Goal: Task Accomplishment & Management: Complete application form

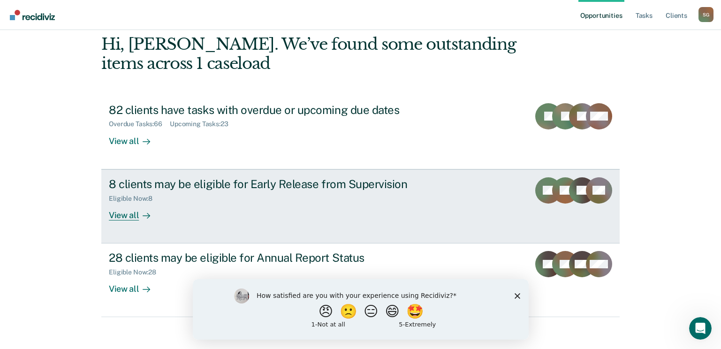
scroll to position [50, 0]
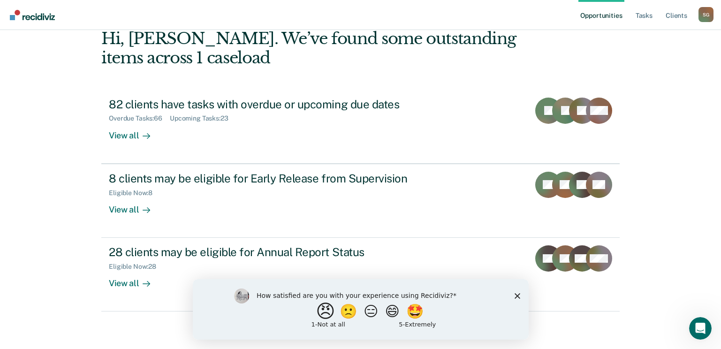
click at [317, 311] on button "😠" at bounding box center [326, 311] width 22 height 19
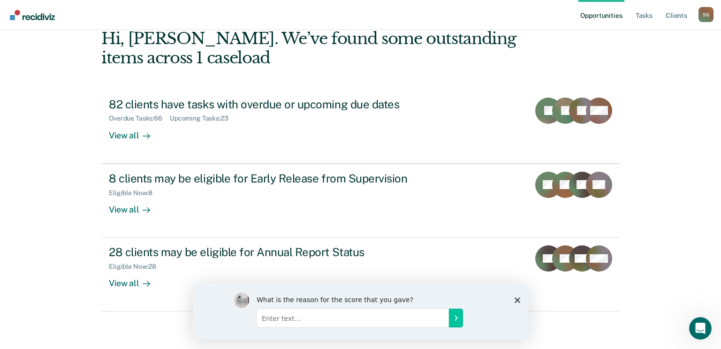
click at [352, 318] on input "Enter text..." at bounding box center [352, 317] width 192 height 19
drag, startPoint x: 516, startPoint y: 299, endPoint x: 517, endPoint y: 289, distance: 10.4
click at [516, 299] on polygon "Close survey" at bounding box center [517, 300] width 6 height 6
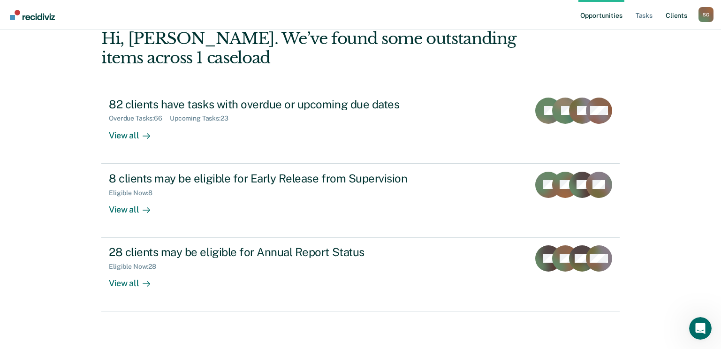
click at [679, 18] on link "Client s" at bounding box center [676, 15] width 25 height 30
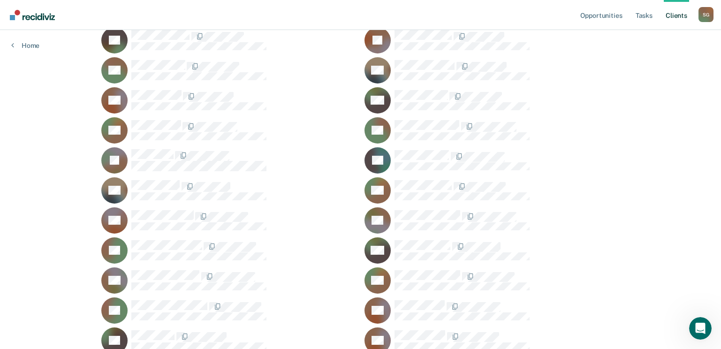
scroll to position [2064, 0]
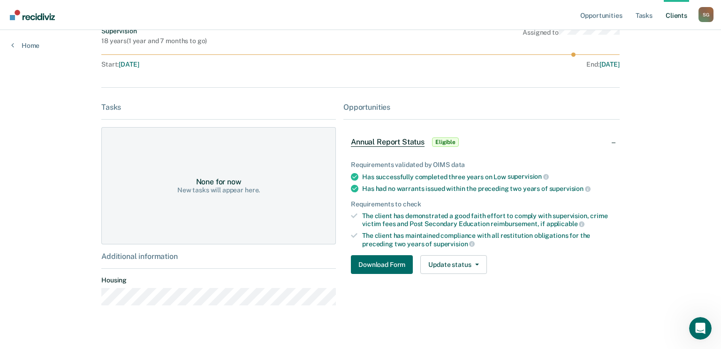
scroll to position [93, 0]
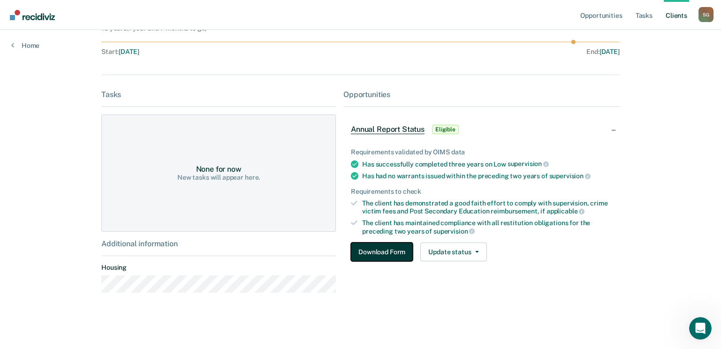
click at [377, 250] on button "Download Form" at bounding box center [382, 252] width 62 height 19
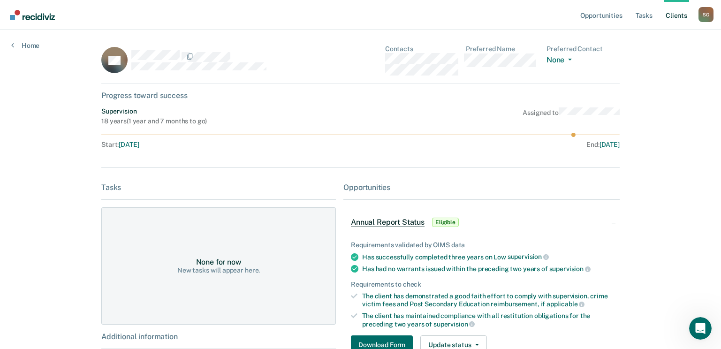
click at [115, 66] on icon at bounding box center [108, 68] width 36 height 30
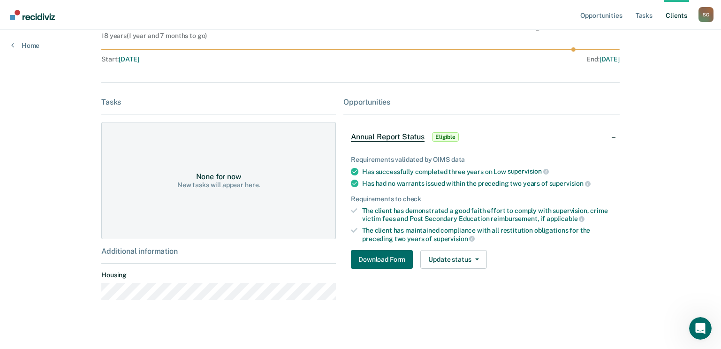
scroll to position [93, 0]
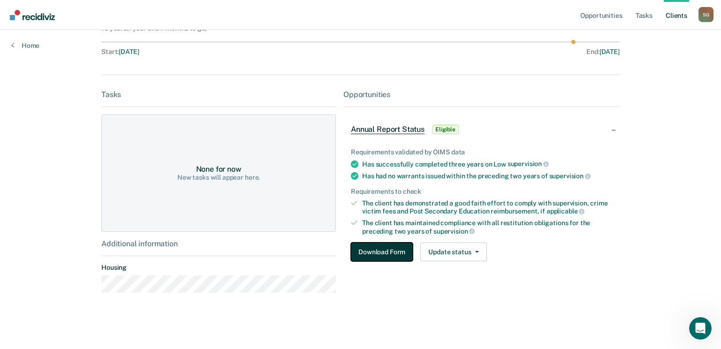
click at [373, 251] on button "Download Form" at bounding box center [382, 252] width 62 height 19
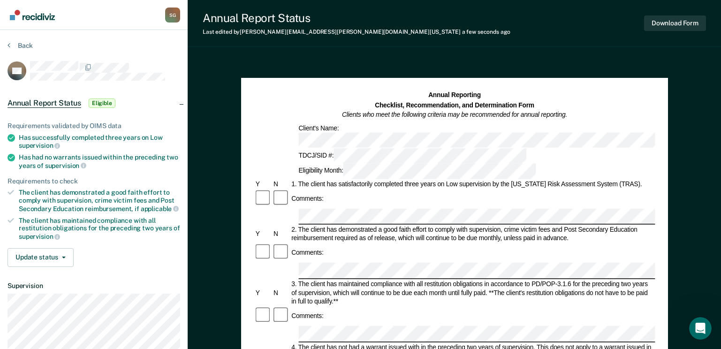
click at [618, 39] on div "Annual Report Status Last edited by Stephanie.Gonzalez@tdcj.texas.gov a few sec…" at bounding box center [454, 23] width 533 height 47
click at [678, 23] on button "Download Form" at bounding box center [675, 22] width 62 height 15
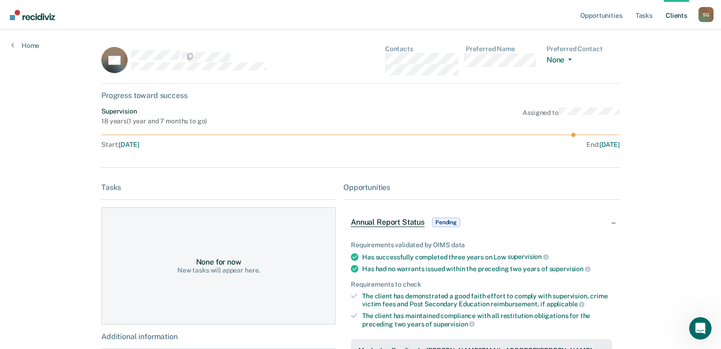
click at [676, 14] on link "Client s" at bounding box center [676, 15] width 25 height 30
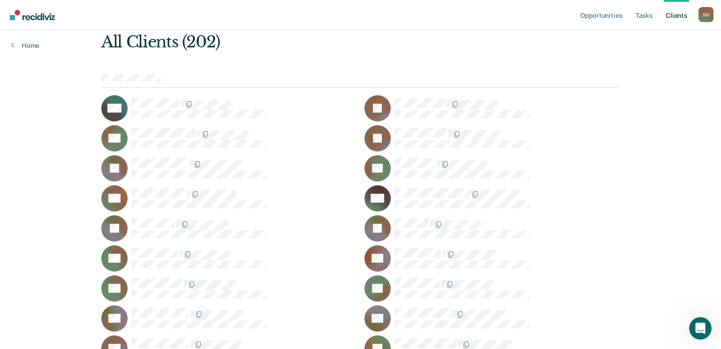
scroll to position [47, 0]
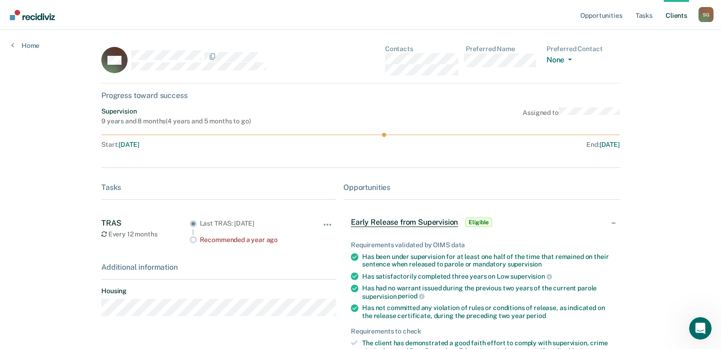
click at [672, 16] on link "Client s" at bounding box center [676, 15] width 25 height 30
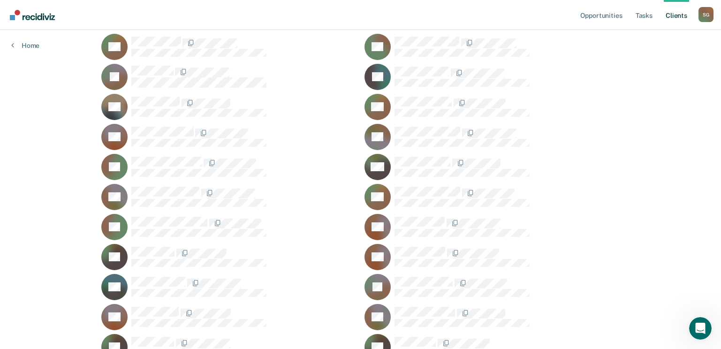
scroll to position [2064, 0]
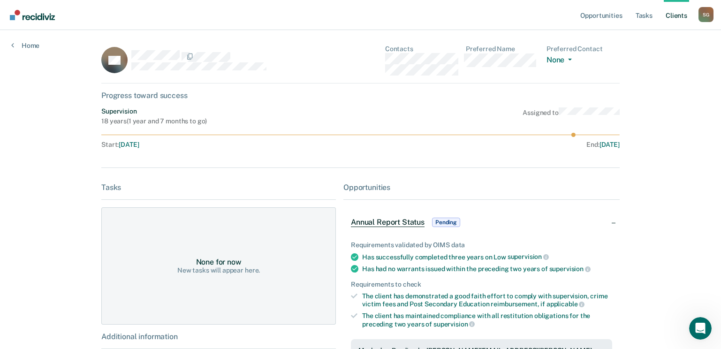
click at [674, 17] on link "Client s" at bounding box center [676, 15] width 25 height 30
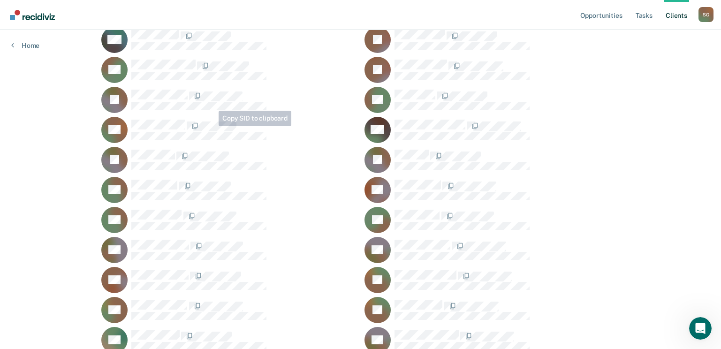
scroll to position [47, 0]
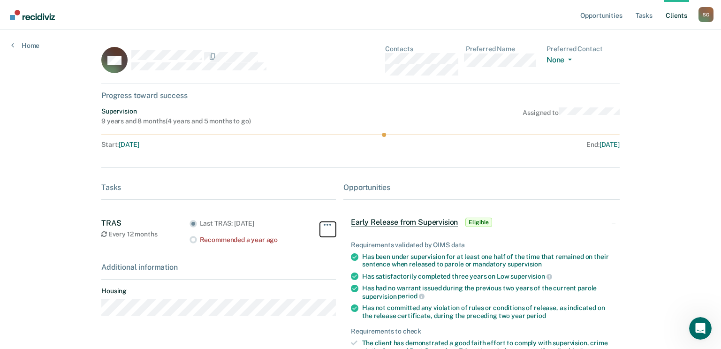
click at [321, 223] on button "button" at bounding box center [328, 229] width 16 height 15
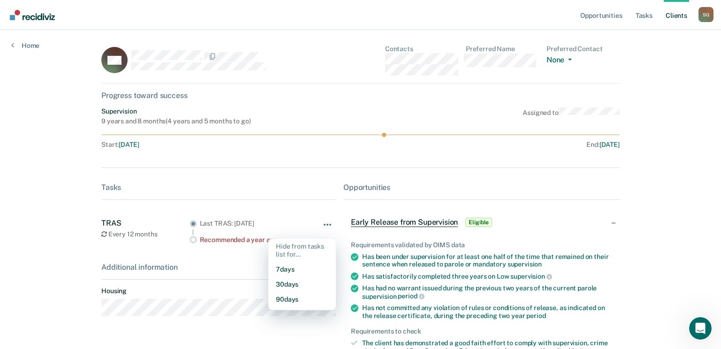
click at [321, 223] on button "button" at bounding box center [328, 229] width 16 height 15
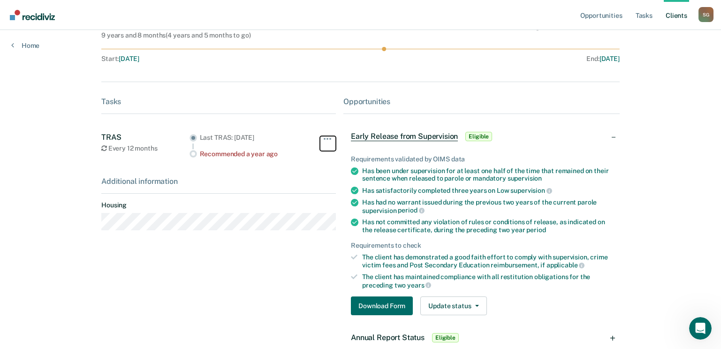
scroll to position [94, 0]
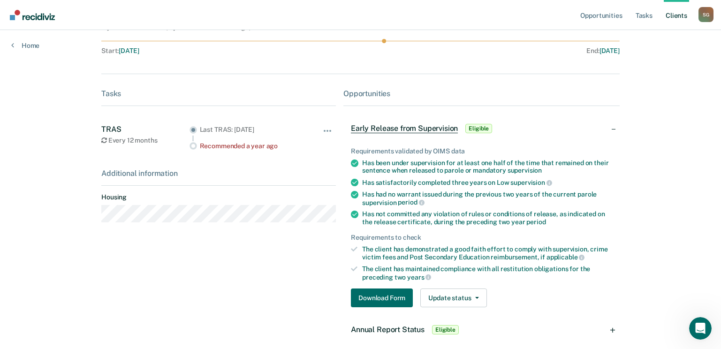
click at [274, 150] on div "Recommended a year ago" at bounding box center [253, 146] width 107 height 8
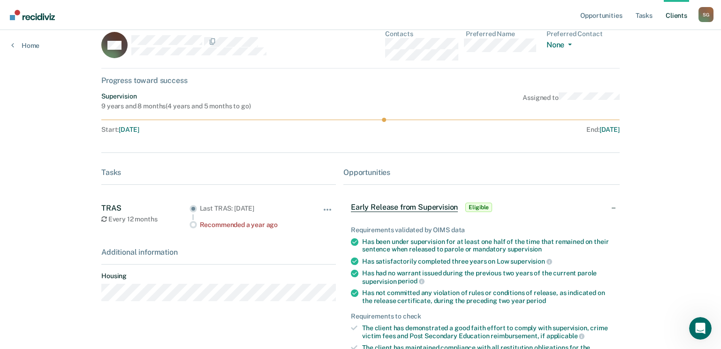
scroll to position [0, 0]
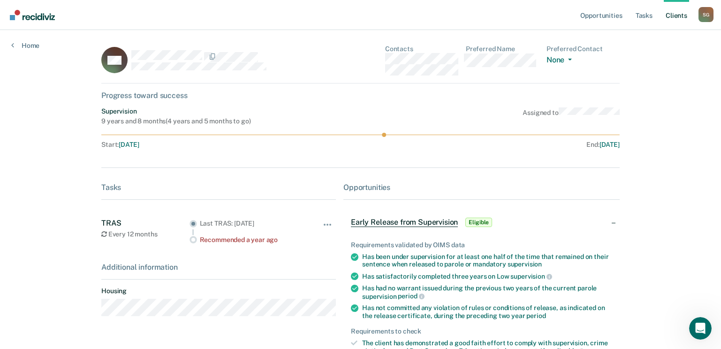
click at [118, 231] on div "Every 12 months" at bounding box center [145, 234] width 88 height 8
click at [119, 235] on div "Every 12 months" at bounding box center [145, 234] width 88 height 8
click at [245, 245] on div "TRAS Every 12 months Last TRAS: Oct 25, 2023 Recommended a year ago Hide from t…" at bounding box center [218, 231] width 235 height 48
click at [198, 224] on div "Last TRAS: Oct 25, 2023 Recommended a year ago" at bounding box center [248, 231] width 117 height 25
drag, startPoint x: 198, startPoint y: 224, endPoint x: 289, endPoint y: 243, distance: 93.4
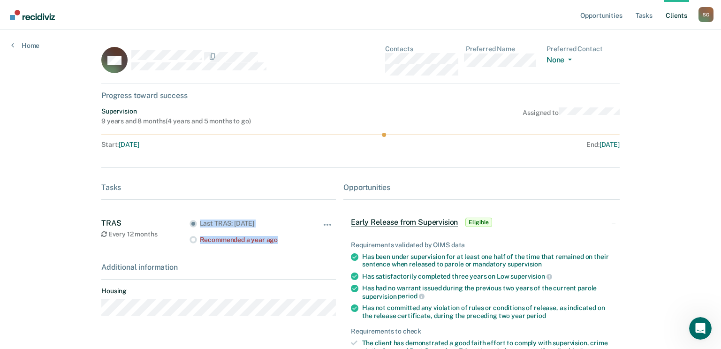
click at [289, 243] on div "Last TRAS: Oct 25, 2023 Recommended a year ago" at bounding box center [248, 231] width 117 height 25
drag, startPoint x: 289, startPoint y: 243, endPoint x: 277, endPoint y: 266, distance: 26.4
click at [279, 266] on div "Additional information" at bounding box center [218, 267] width 235 height 9
click at [480, 221] on span "Eligible" at bounding box center [478, 222] width 27 height 9
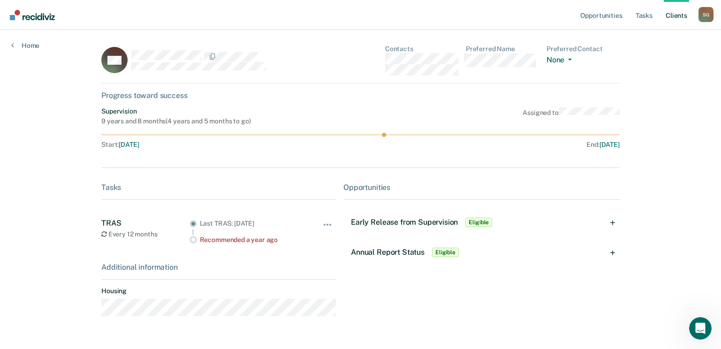
click at [480, 219] on span "Eligible" at bounding box center [478, 222] width 27 height 9
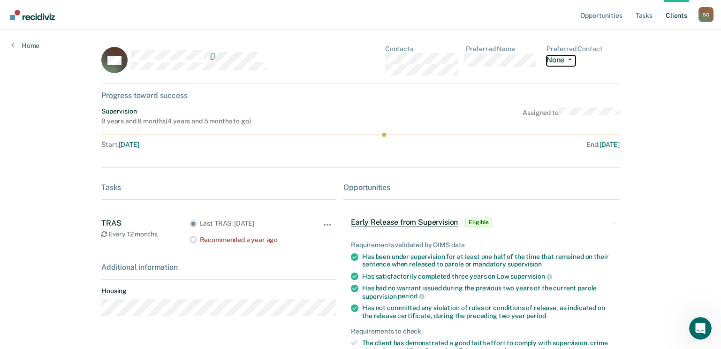
click at [572, 60] on icon "button" at bounding box center [570, 60] width 4 height 2
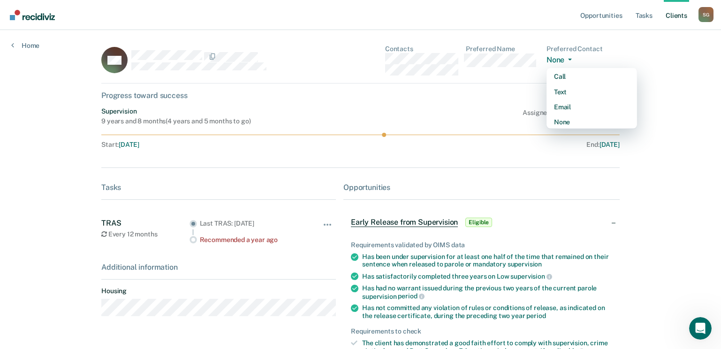
click at [572, 60] on icon "button" at bounding box center [570, 60] width 4 height 2
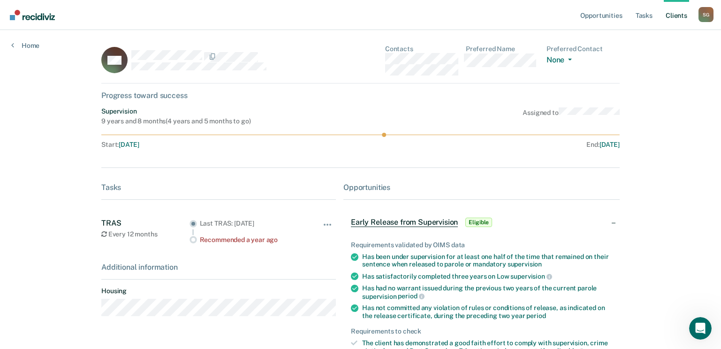
click at [499, 133] on icon at bounding box center [360, 135] width 518 height 4
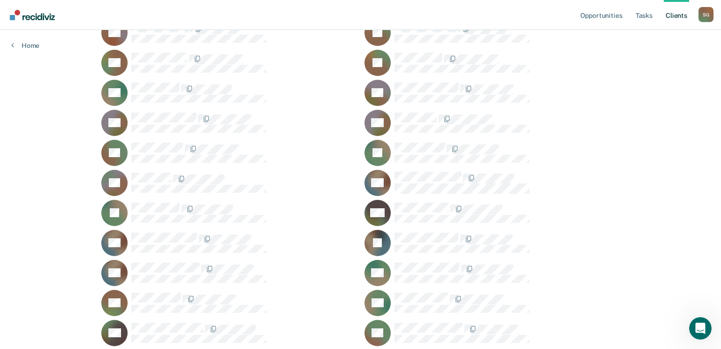
scroll to position [375, 0]
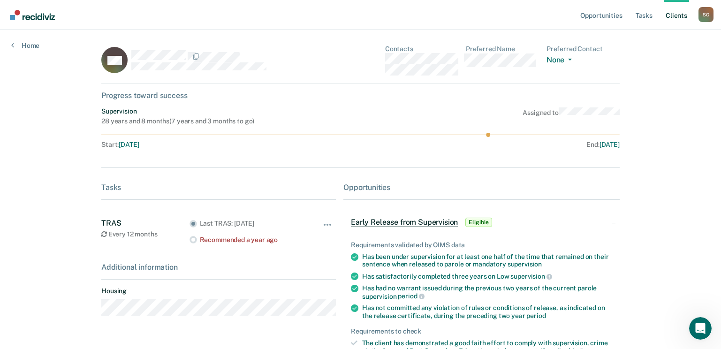
click at [649, 97] on div "Opportunities Tasks Client s Stephanie Gonzalez S G Profile How it works Log Ou…" at bounding box center [360, 243] width 721 height 487
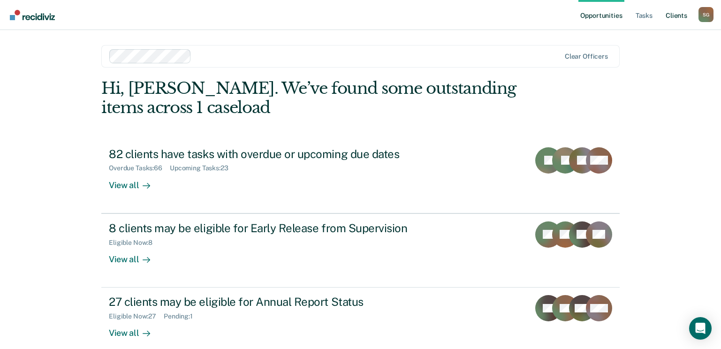
click at [669, 15] on link "Client s" at bounding box center [676, 15] width 25 height 30
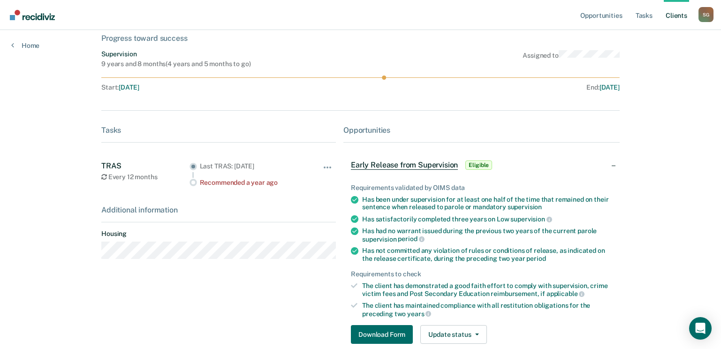
scroll to position [138, 0]
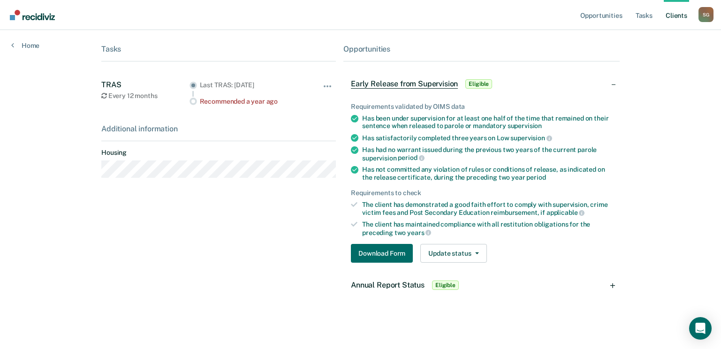
click at [446, 285] on span "Eligible" at bounding box center [445, 285] width 27 height 9
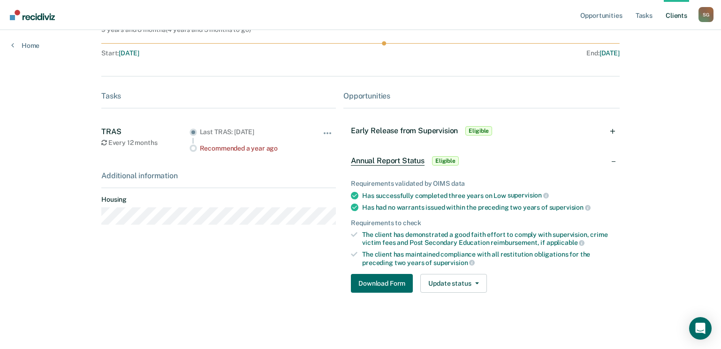
scroll to position [92, 0]
click at [374, 277] on button "Download Form" at bounding box center [382, 283] width 62 height 19
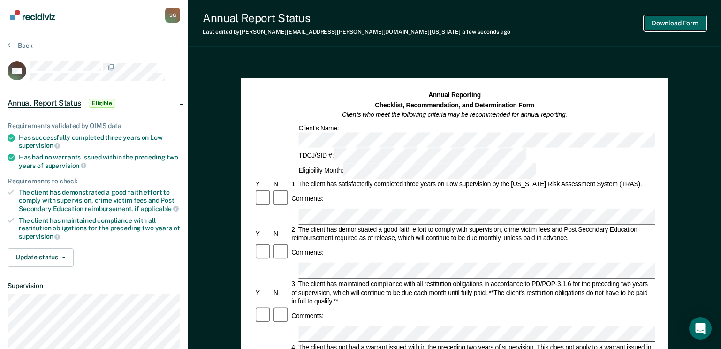
click at [670, 23] on button "Download Form" at bounding box center [675, 22] width 62 height 15
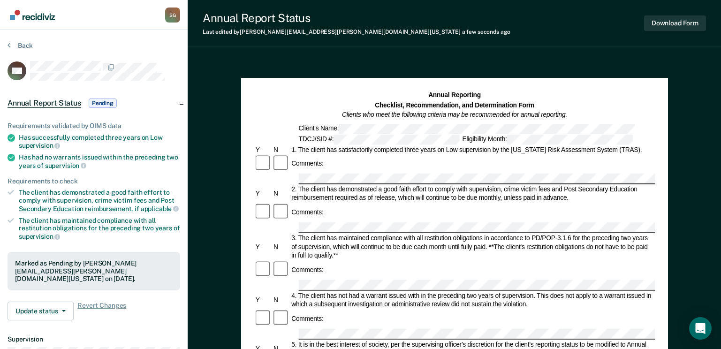
scroll to position [92, 0]
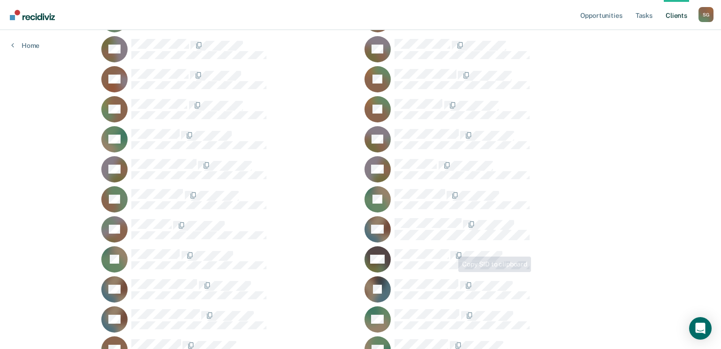
scroll to position [328, 0]
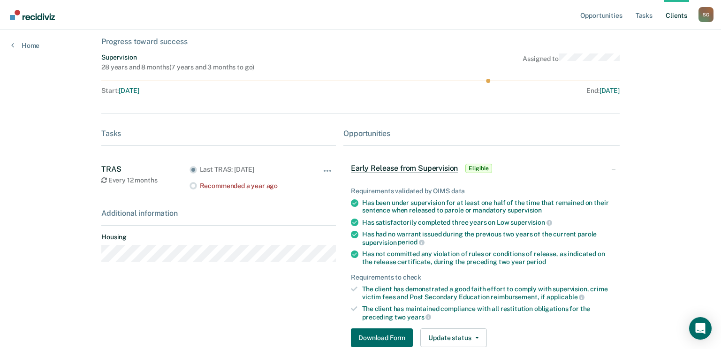
scroll to position [138, 0]
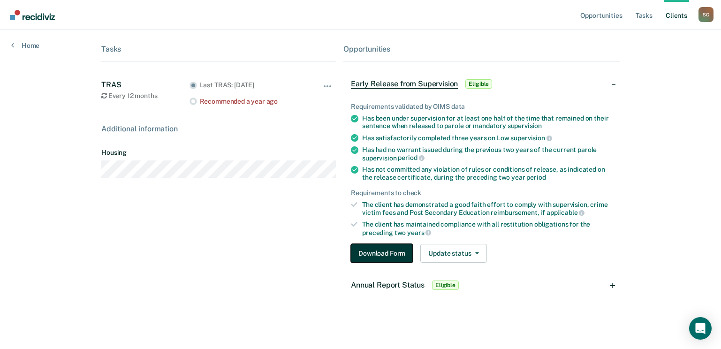
click at [390, 251] on button "Download Form" at bounding box center [382, 253] width 62 height 19
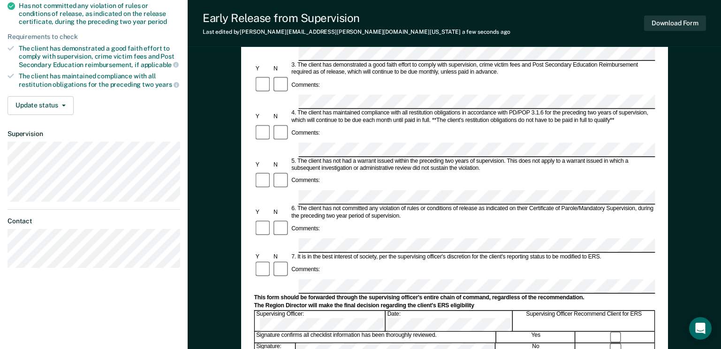
scroll to position [265, 0]
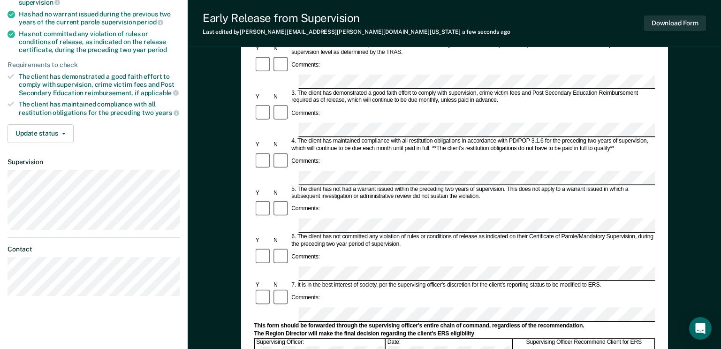
scroll to position [0, 0]
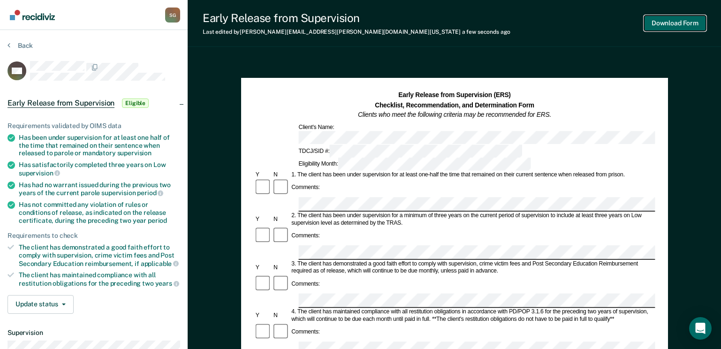
click at [666, 26] on button "Download Form" at bounding box center [675, 22] width 62 height 15
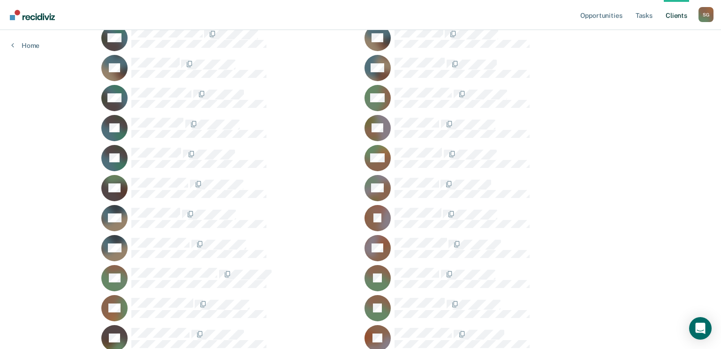
scroll to position [1830, 0]
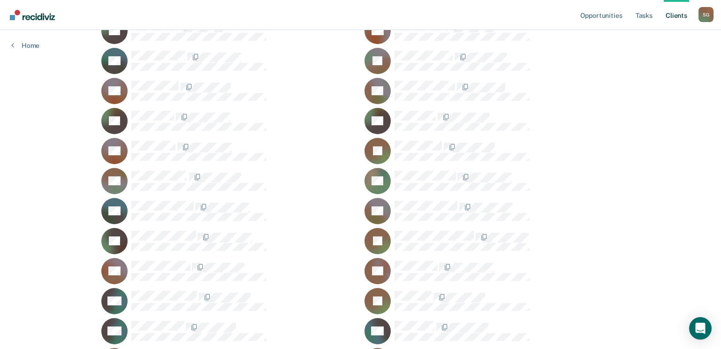
scroll to position [2393, 0]
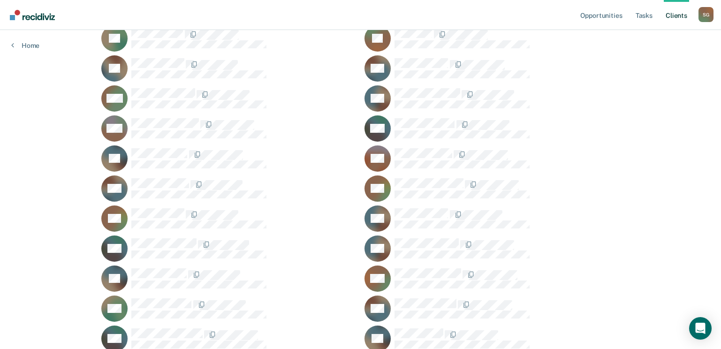
scroll to position [1450, 0]
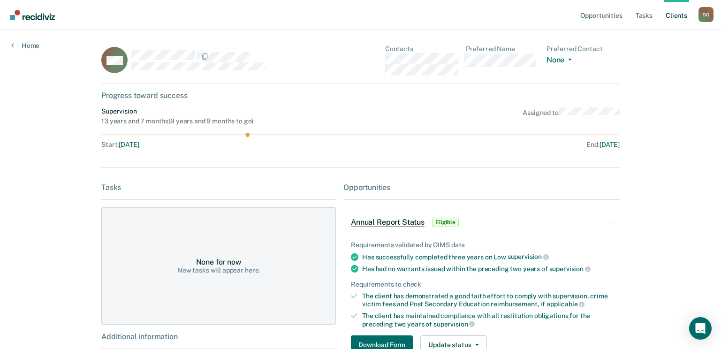
click at [229, 249] on div "None for now New tasks will appear here." at bounding box center [218, 265] width 235 height 117
click at [217, 274] on div "None for now New tasks will appear here." at bounding box center [218, 265] width 235 height 117
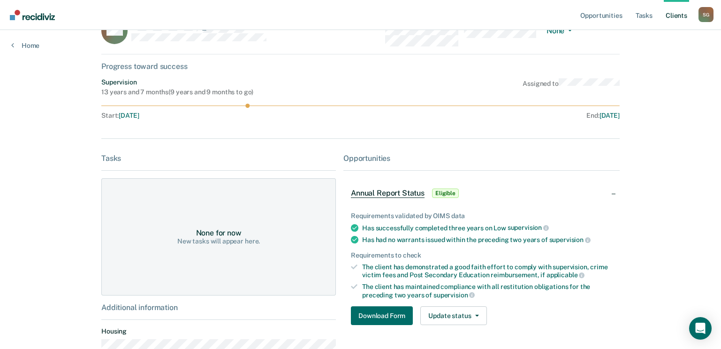
scroll to position [93, 0]
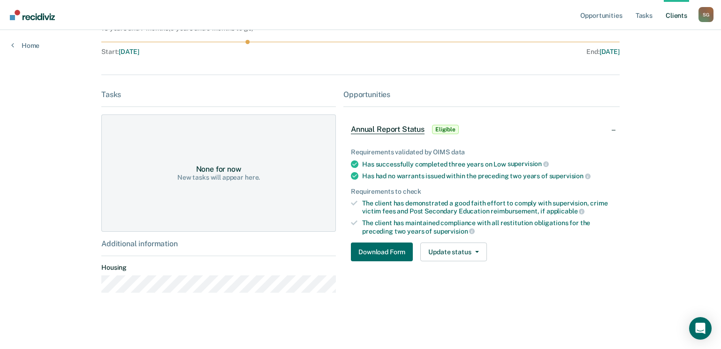
click at [224, 162] on div "None for now New tasks will appear here." at bounding box center [218, 172] width 235 height 117
click at [231, 177] on div "New tasks will appear here." at bounding box center [218, 178] width 83 height 8
